Goal: Find specific page/section: Find specific page/section

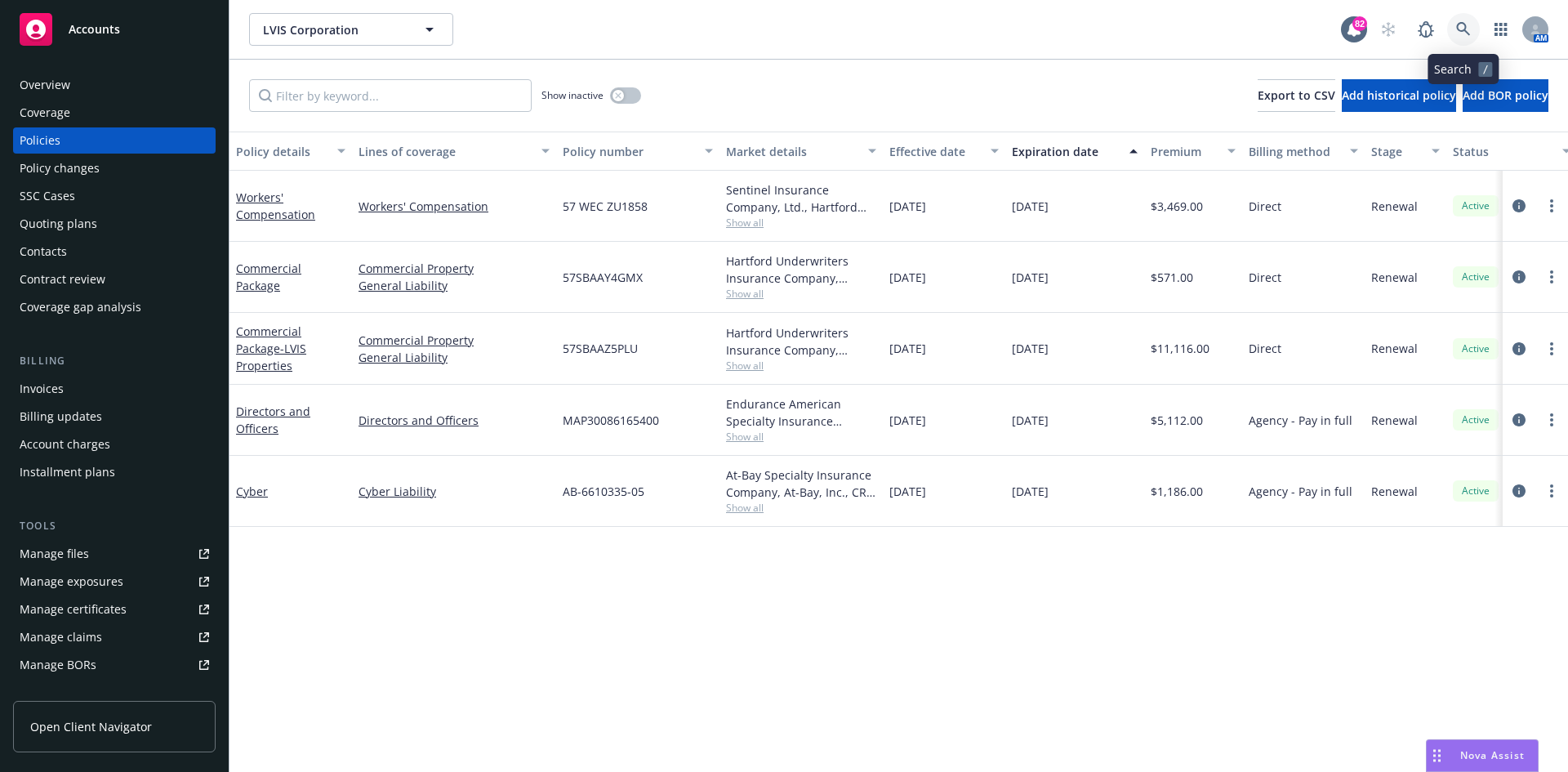
click at [1462, 34] on icon at bounding box center [1463, 29] width 15 height 15
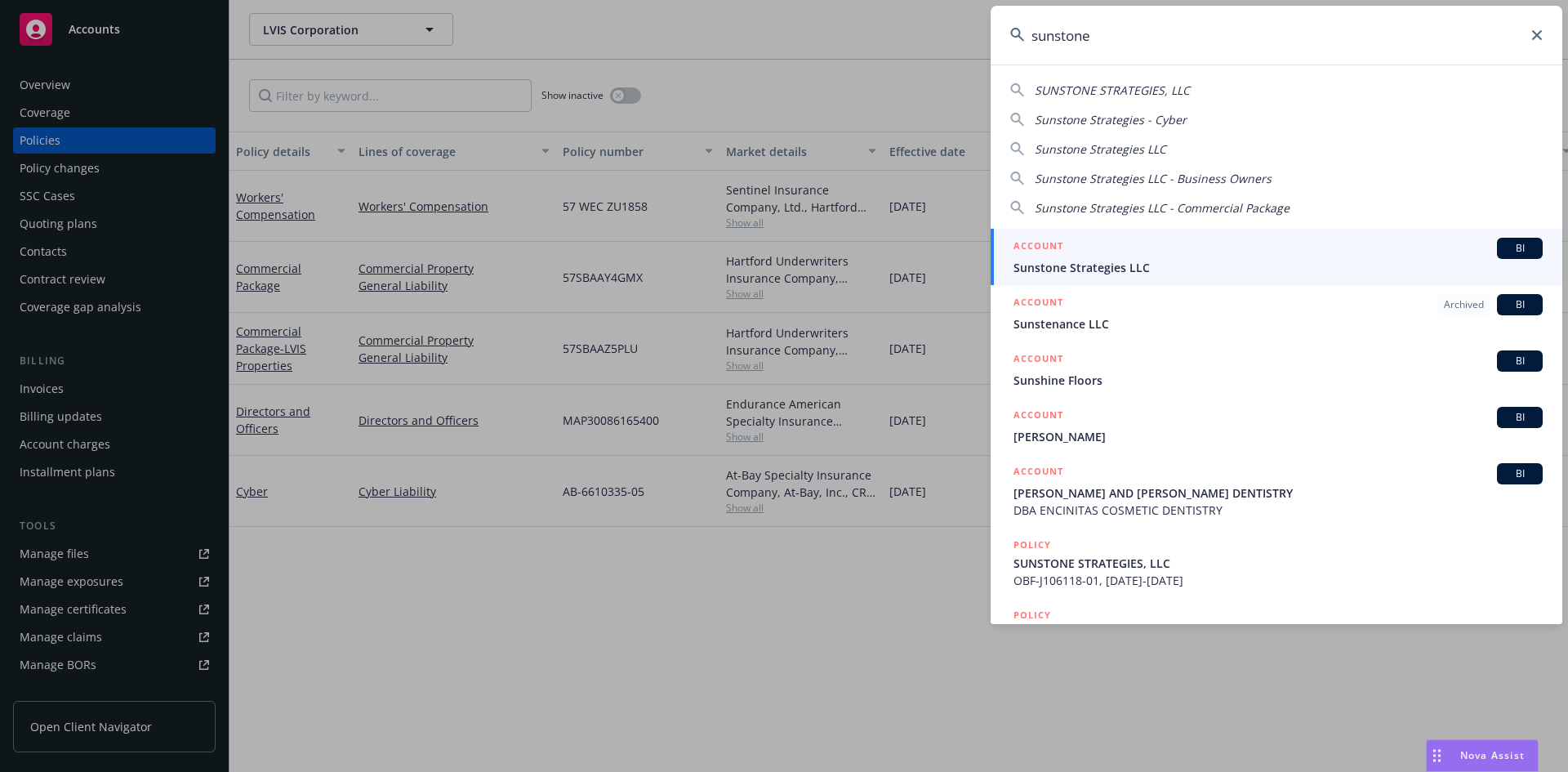
type input "sunstone"
click at [1045, 247] on h5 "ACCOUNT" at bounding box center [1038, 247] width 49 height 19
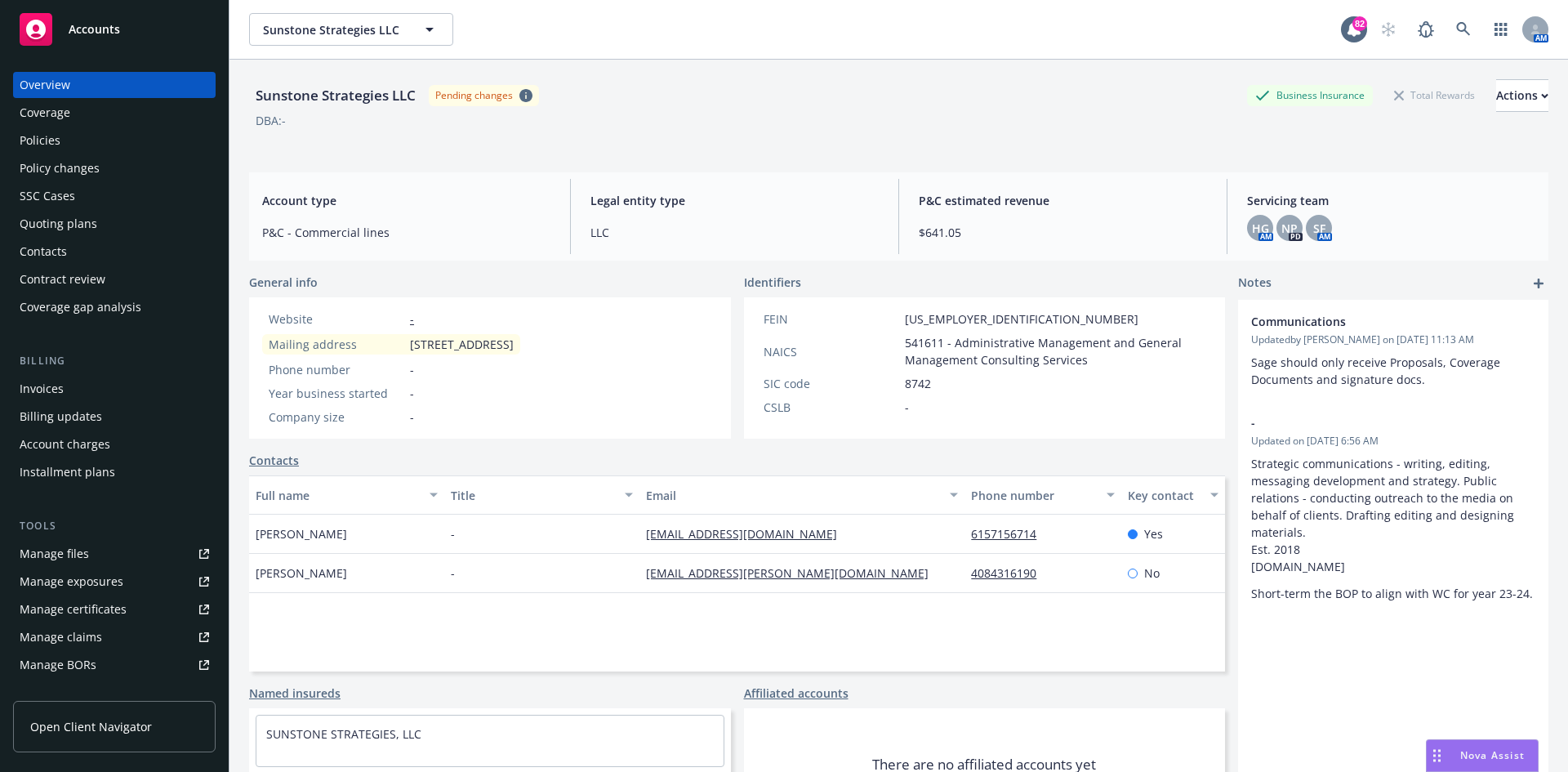
click at [60, 146] on div "Policies" at bounding box center [114, 140] width 190 height 26
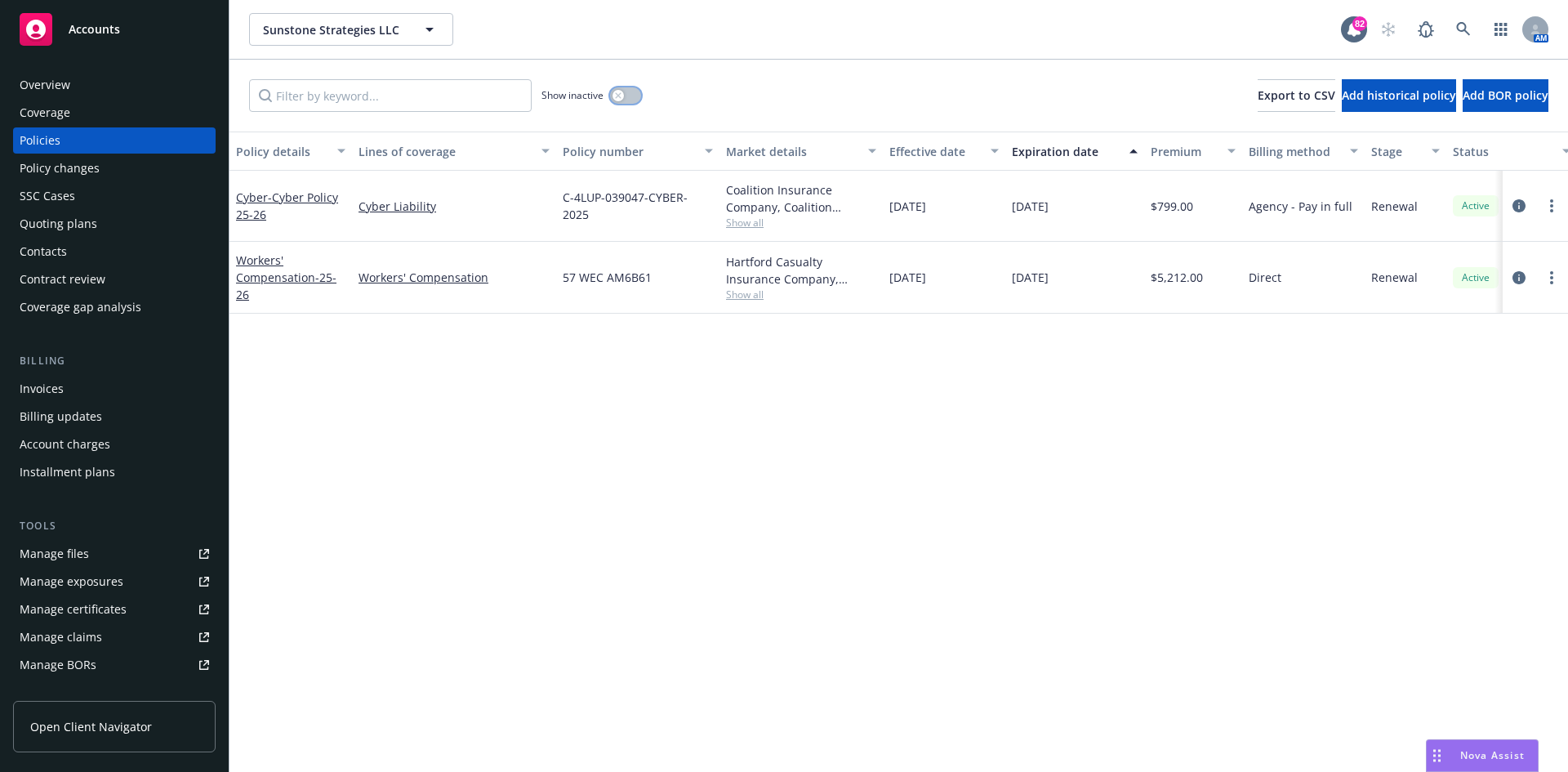
click at [620, 96] on icon "button" at bounding box center [618, 95] width 7 height 7
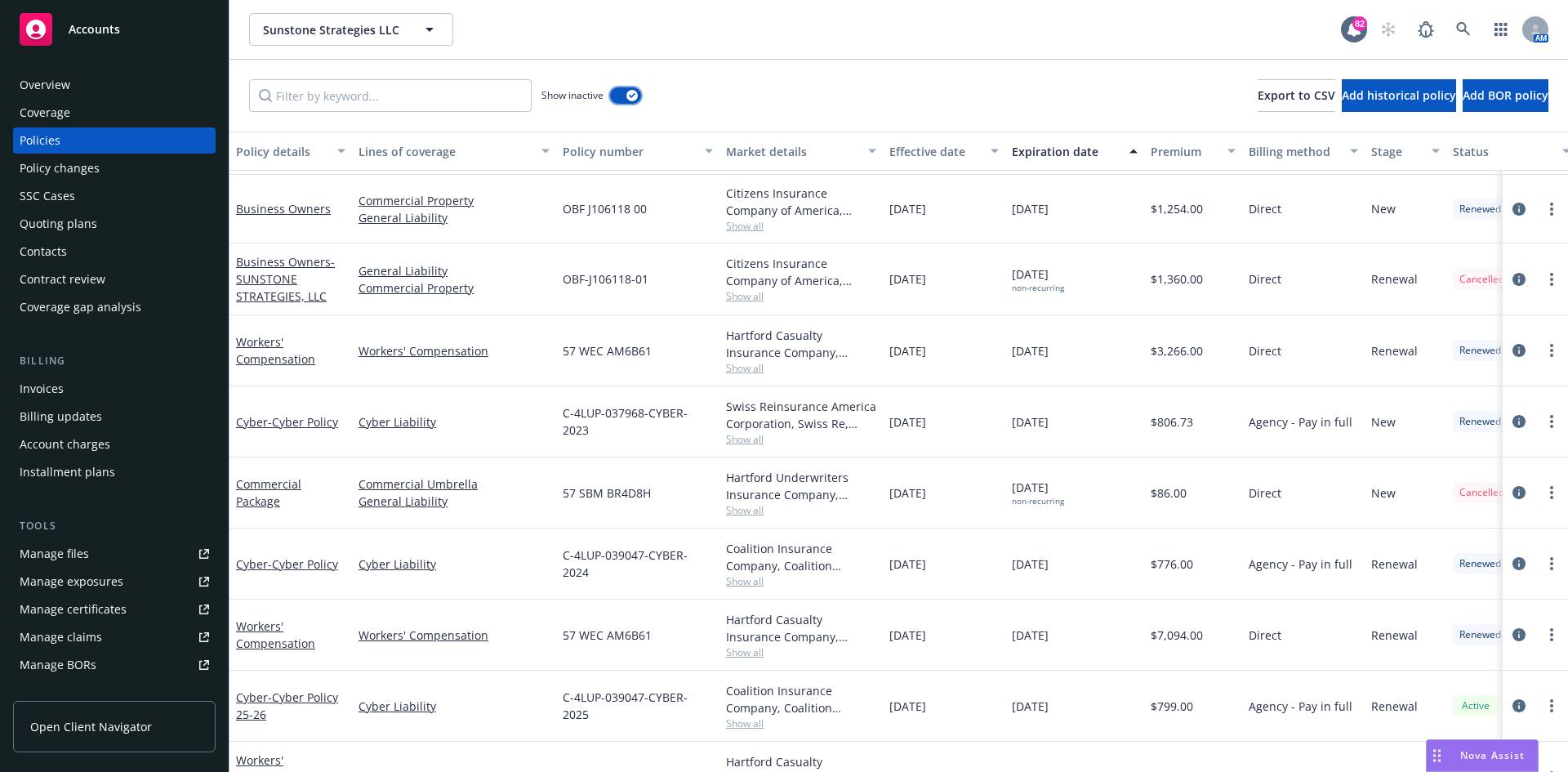
scroll to position [510, 0]
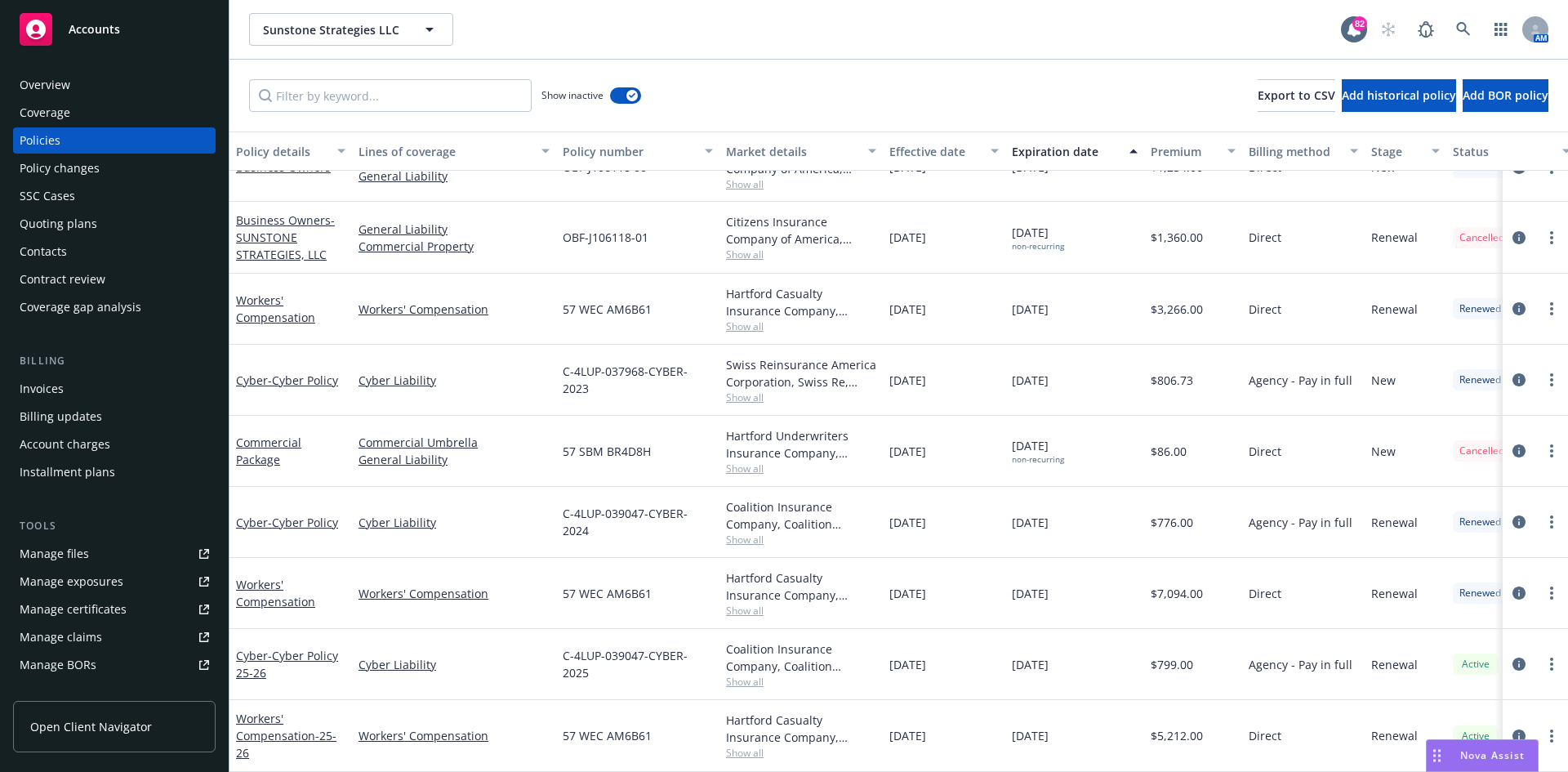
click at [62, 84] on div "Overview" at bounding box center [45, 84] width 50 height 26
